Goal: Use online tool/utility: Utilize a website feature to perform a specific function

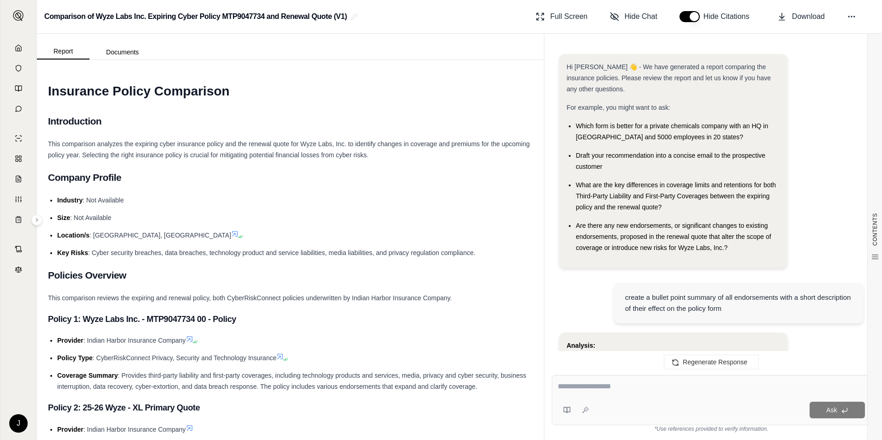
scroll to position [1494, 0]
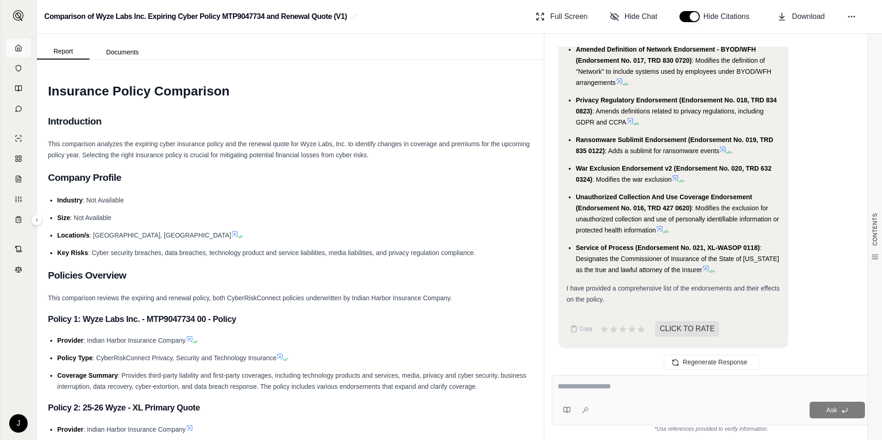
click at [20, 50] on icon at bounding box center [18, 47] width 7 height 7
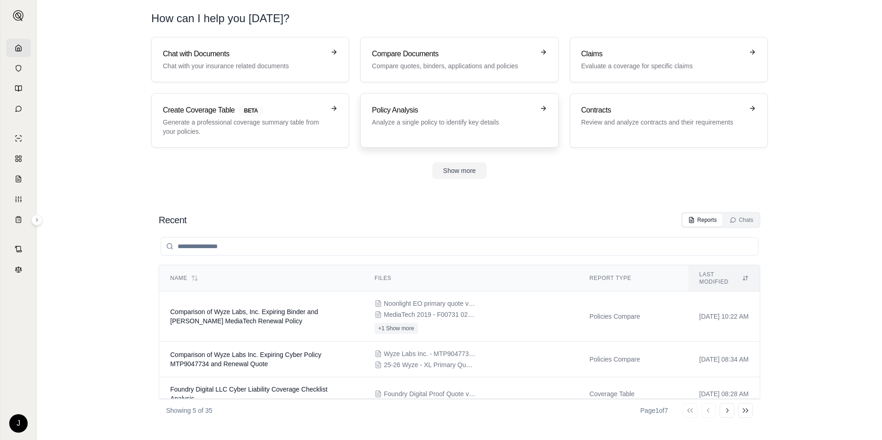
click at [393, 117] on div "Policy Analysis Analyze a single policy to identify key details" at bounding box center [453, 116] width 162 height 22
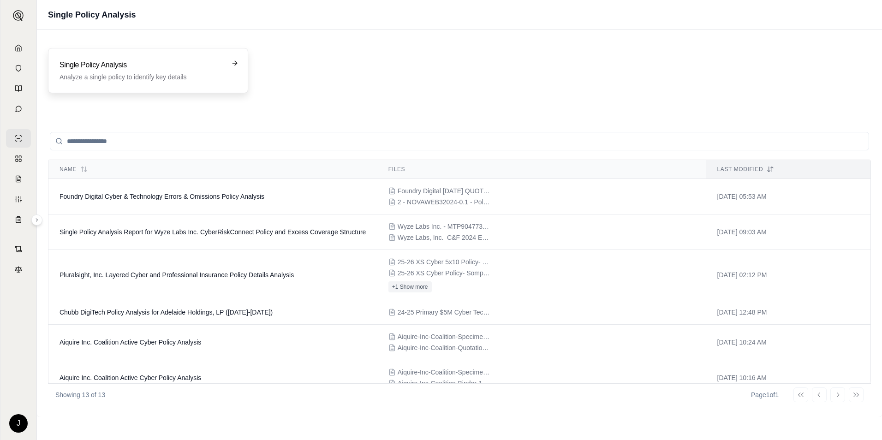
click at [112, 88] on div "Single Policy Analysis Analyze a single policy to identify key details" at bounding box center [148, 70] width 200 height 45
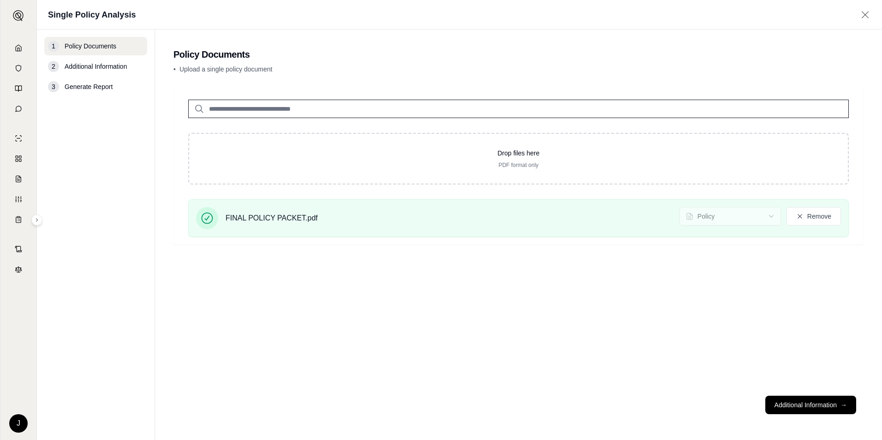
click at [797, 407] on button "Additional Information →" at bounding box center [810, 405] width 91 height 18
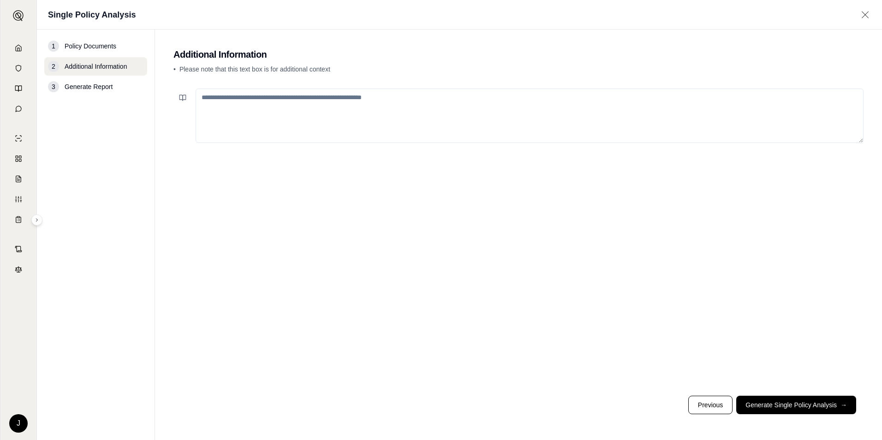
click at [319, 109] on textarea at bounding box center [530, 116] width 668 height 54
type textarea "**********"
click at [800, 402] on button "Generate Single Policy Analysis →" at bounding box center [796, 405] width 120 height 18
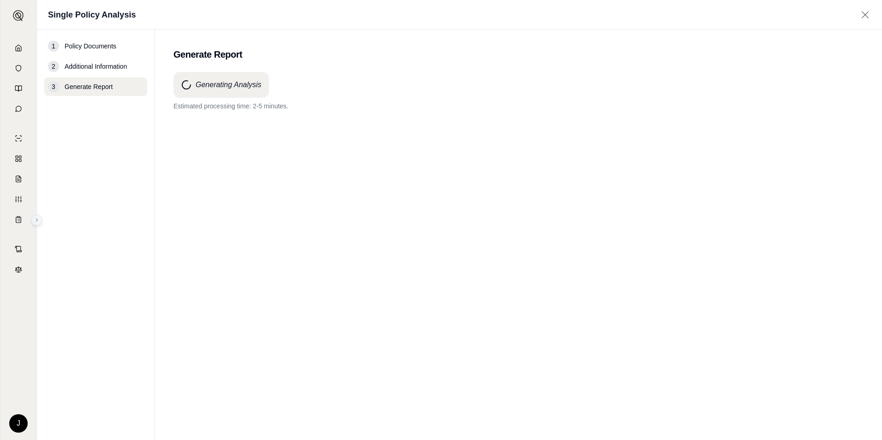
click at [36, 217] on icon at bounding box center [37, 220] width 6 height 6
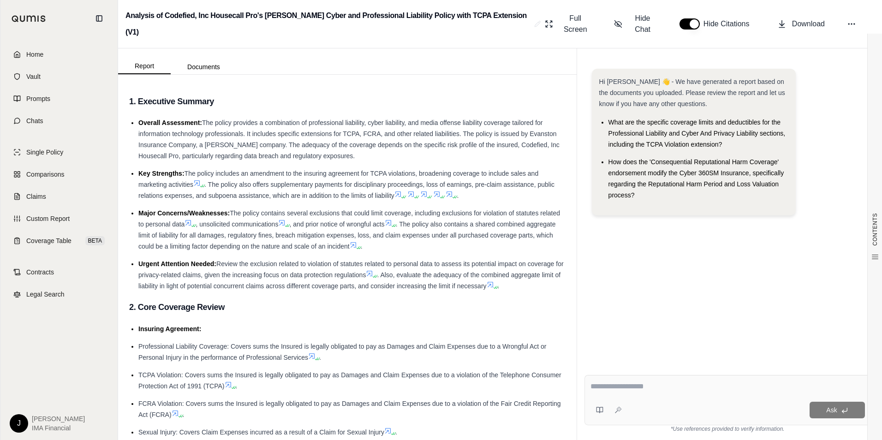
click at [338, 234] on span ". The policy also contains a shared combined aggregate limit of liability for a…" at bounding box center [346, 235] width 417 height 30
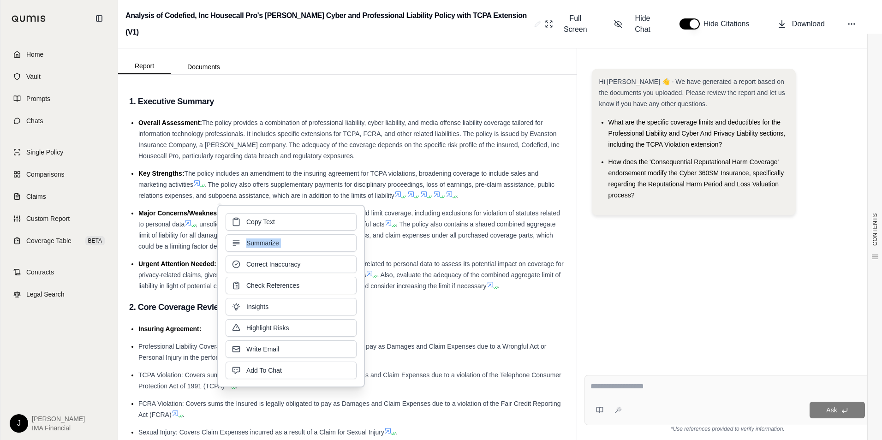
click at [338, 234] on div "Copy Text Summarize Correct Inaccuracy Check References Insights Highlight Risk…" at bounding box center [291, 296] width 131 height 166
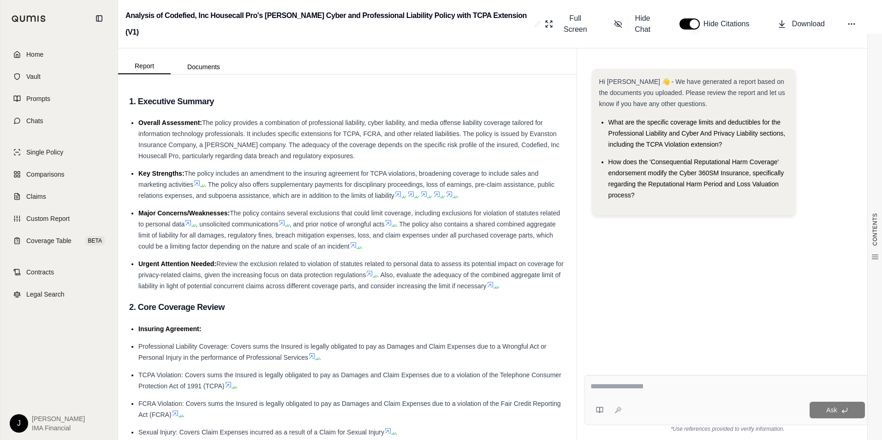
click at [187, 241] on ul "Overall Assessment: The policy provides a combination of professional liability…" at bounding box center [347, 204] width 436 height 174
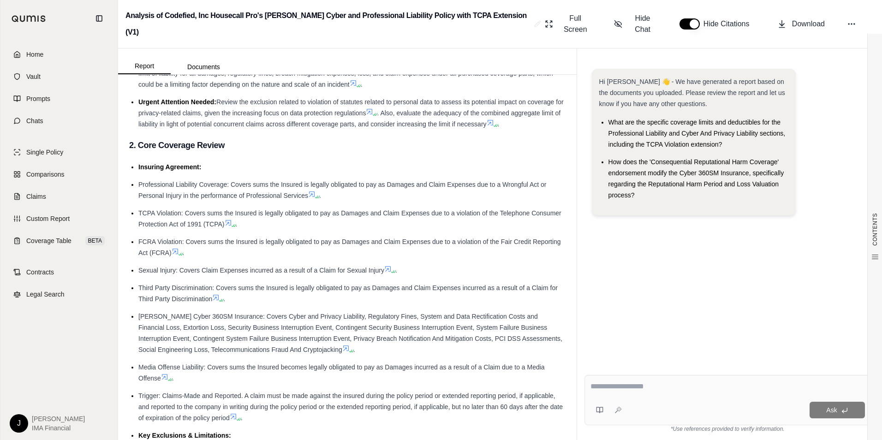
scroll to position [184, 0]
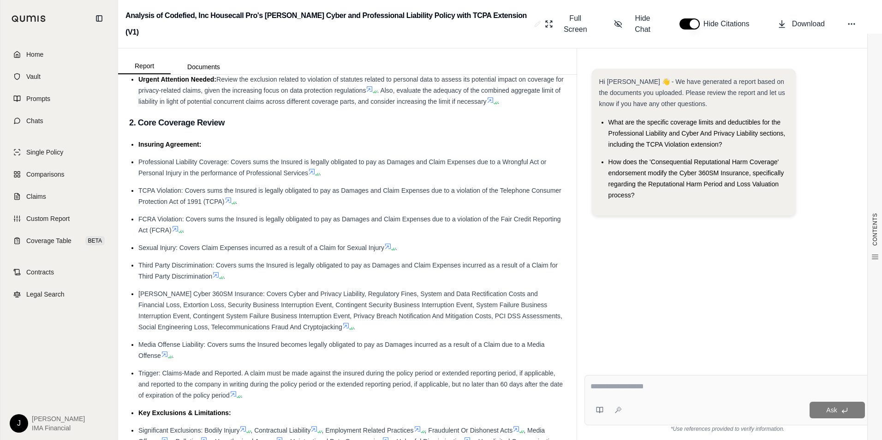
click at [624, 392] on textarea at bounding box center [727, 386] width 274 height 11
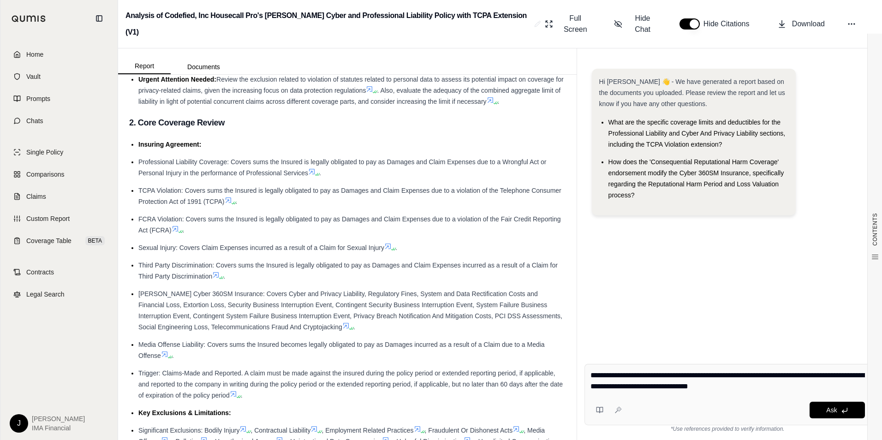
type textarea "**********"
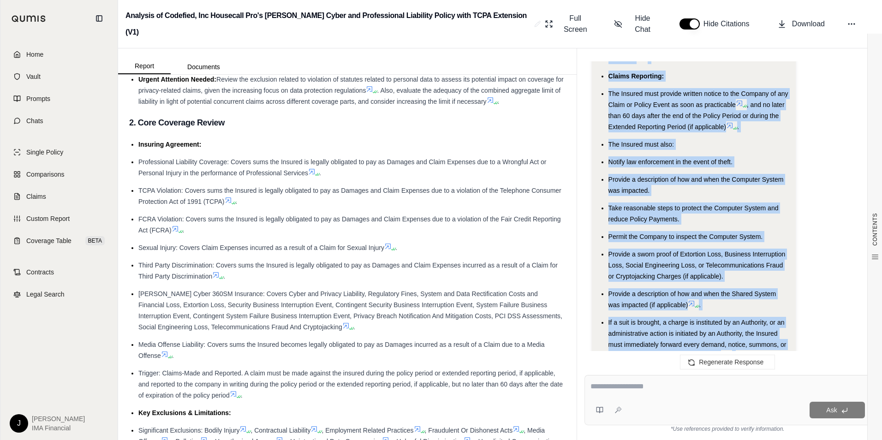
scroll to position [2351, 0]
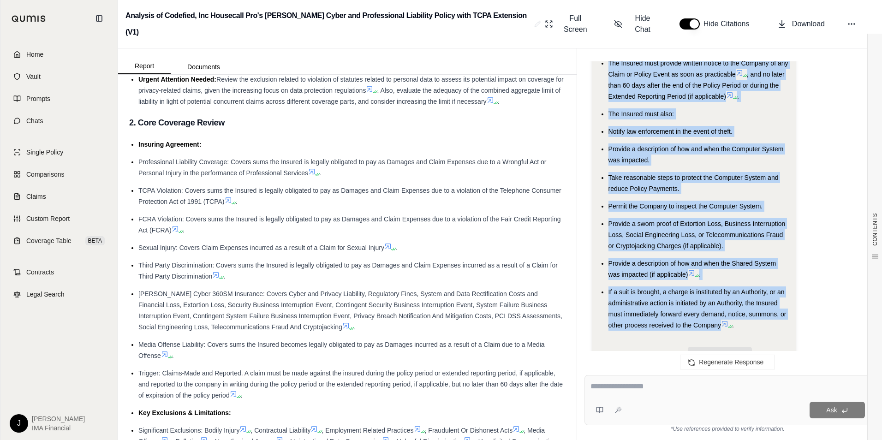
drag, startPoint x: 600, startPoint y: 140, endPoint x: 733, endPoint y: 302, distance: 209.7
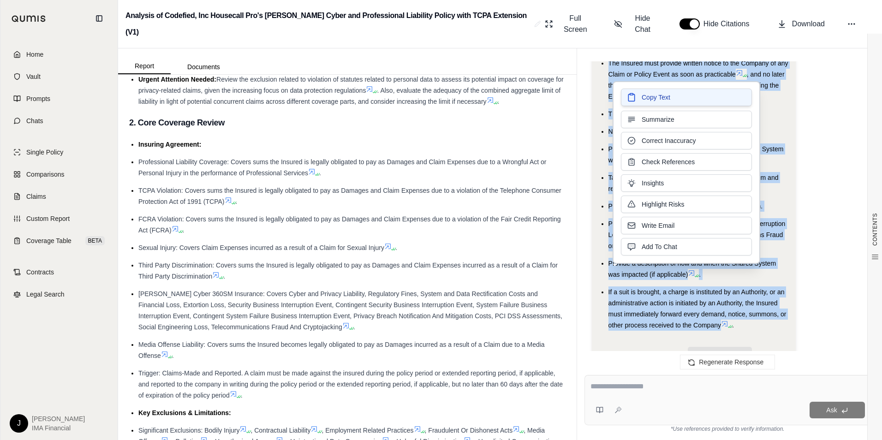
click at [660, 91] on button "Copy Text" at bounding box center [686, 98] width 131 height 18
